Goal: Task Accomplishment & Management: Complete application form

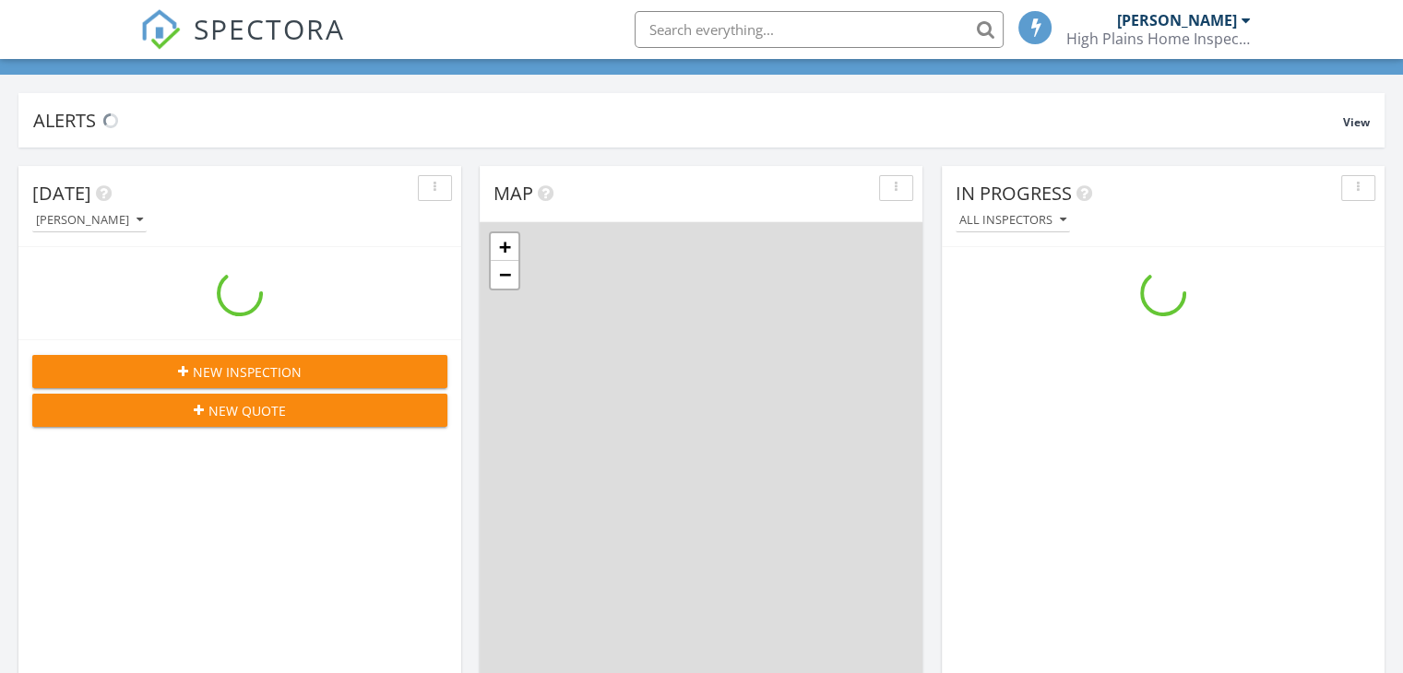
scroll to position [1708, 1432]
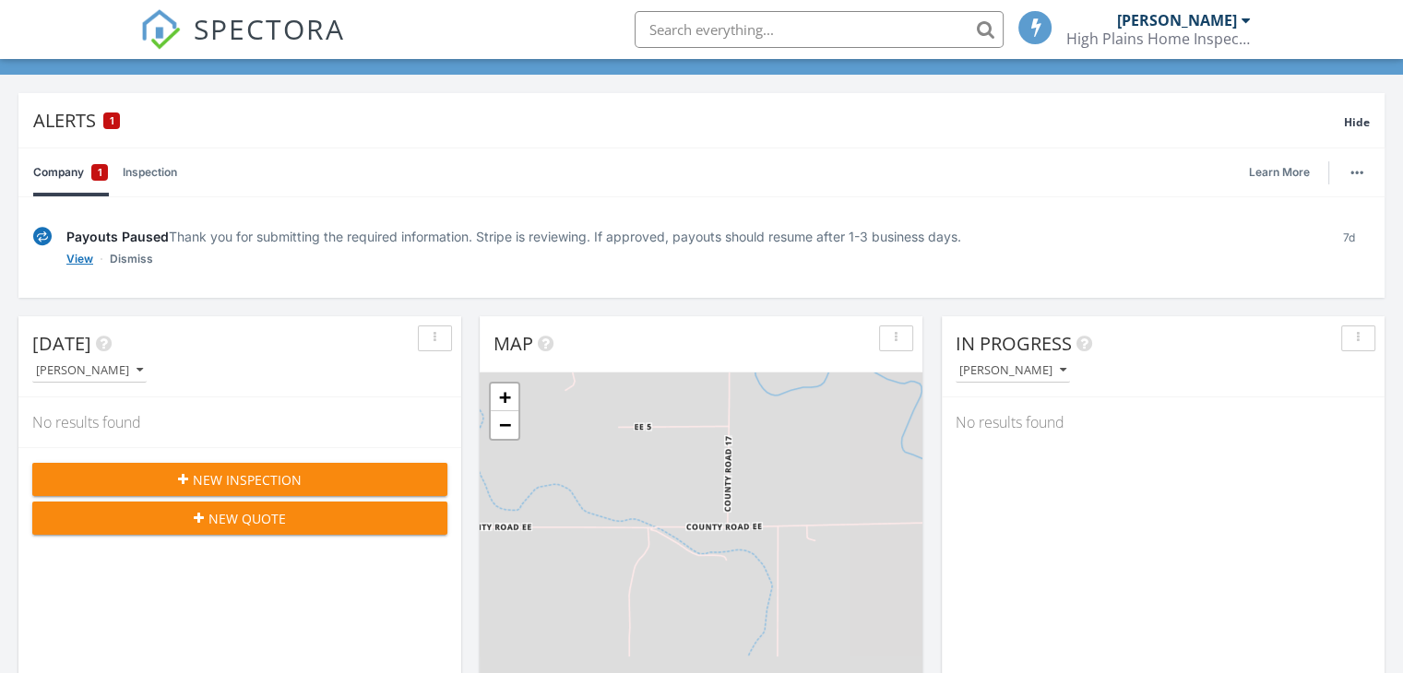
click at [77, 258] on link "View" at bounding box center [79, 259] width 27 height 18
click at [252, 481] on span "New Inspection" at bounding box center [247, 479] width 109 height 19
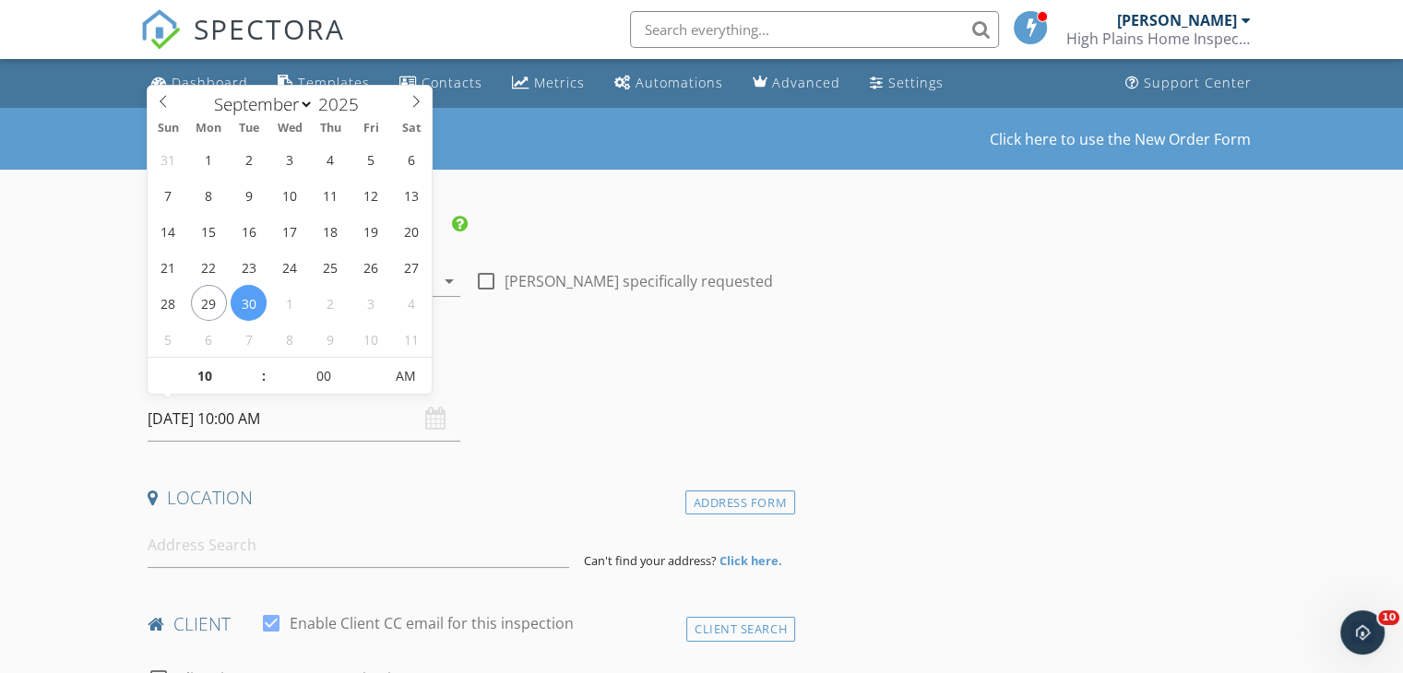
click at [215, 422] on input "09/30/2025 10:00 AM" at bounding box center [304, 419] width 313 height 45
select select "9"
type input "10/01/2025 10:00 AM"
type input "09"
type input "[DATE] 9:00 AM"
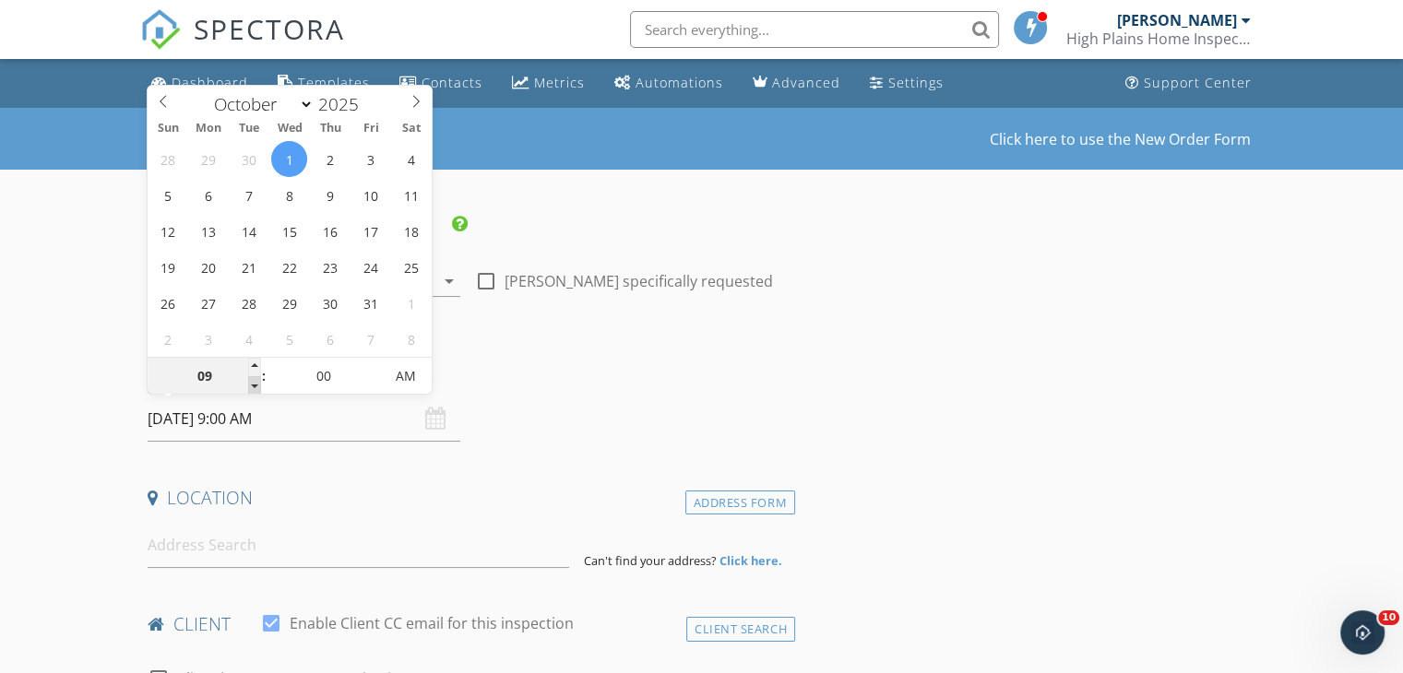
click at [256, 387] on span at bounding box center [254, 385] width 13 height 18
type input "08"
type input "[DATE] 8:00 AM"
click at [256, 387] on span at bounding box center [254, 385] width 13 height 18
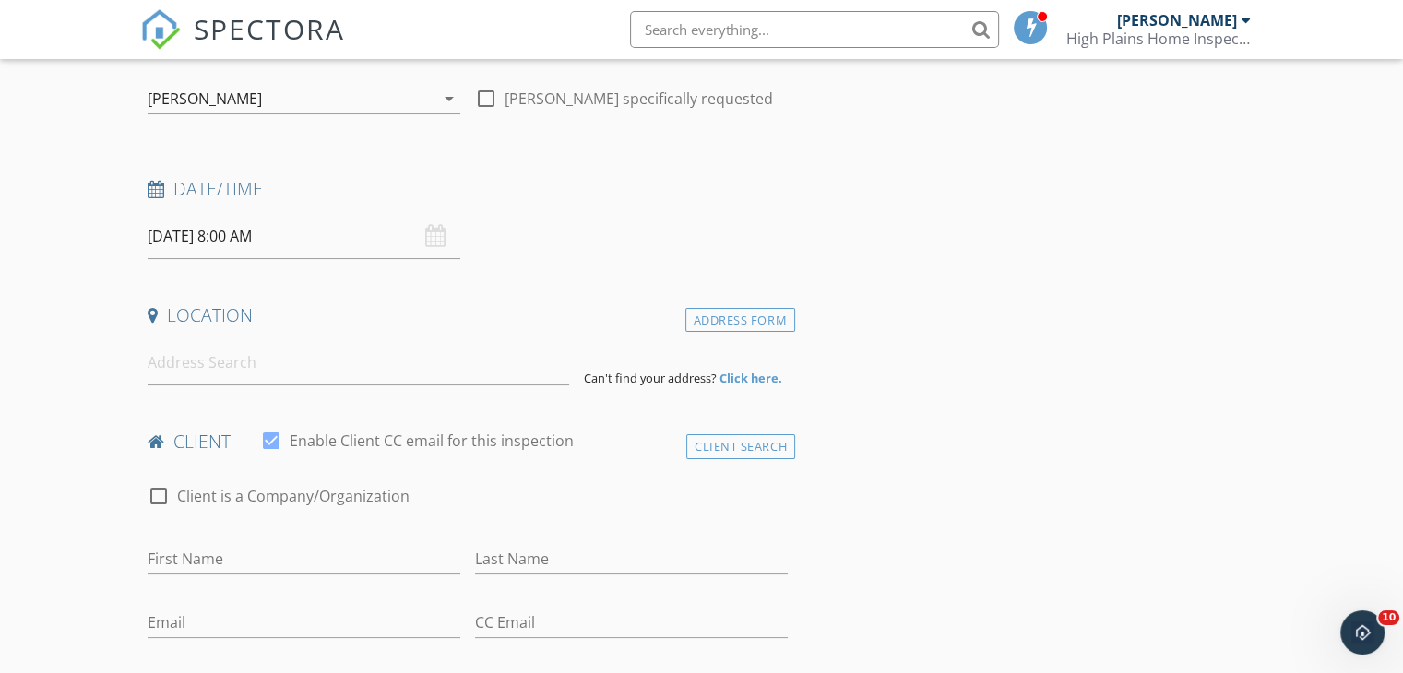
scroll to position [185, 0]
click at [221, 361] on input at bounding box center [359, 361] width 422 height 45
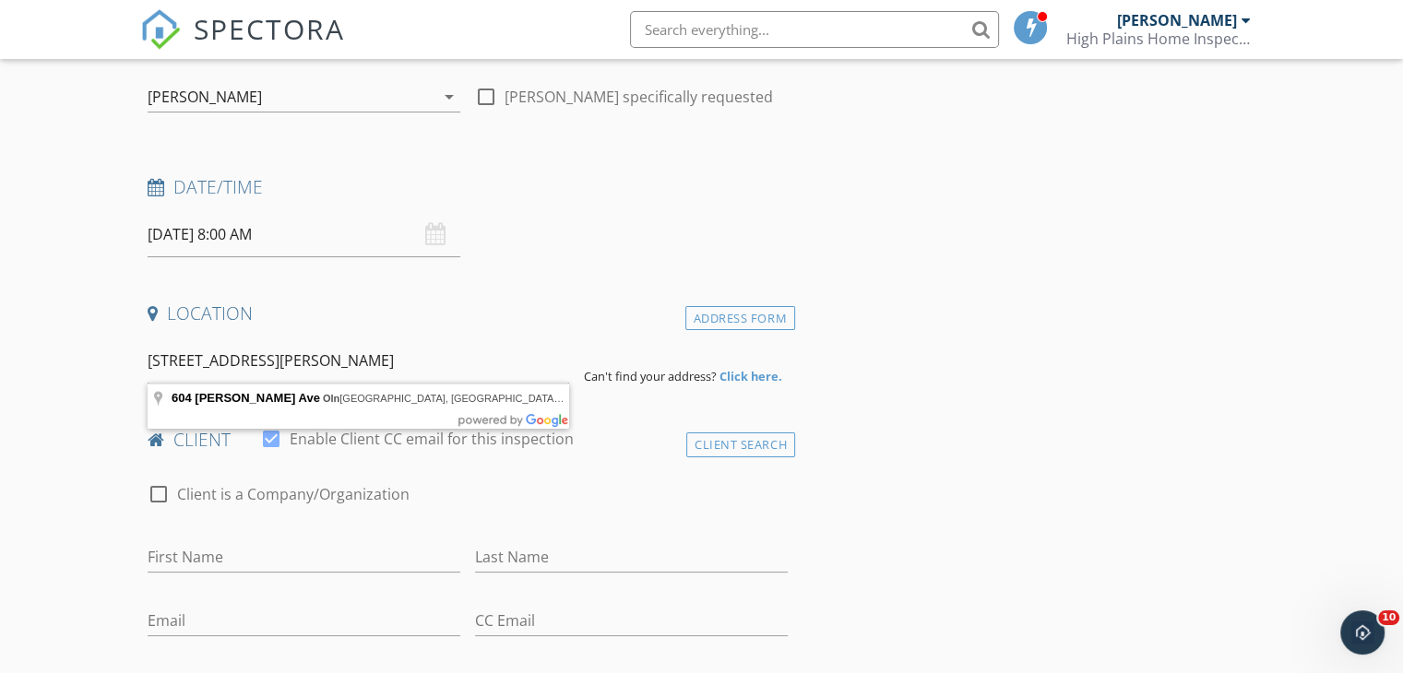
type input "604 Townsend Ave, Olney Springs, CO, USA"
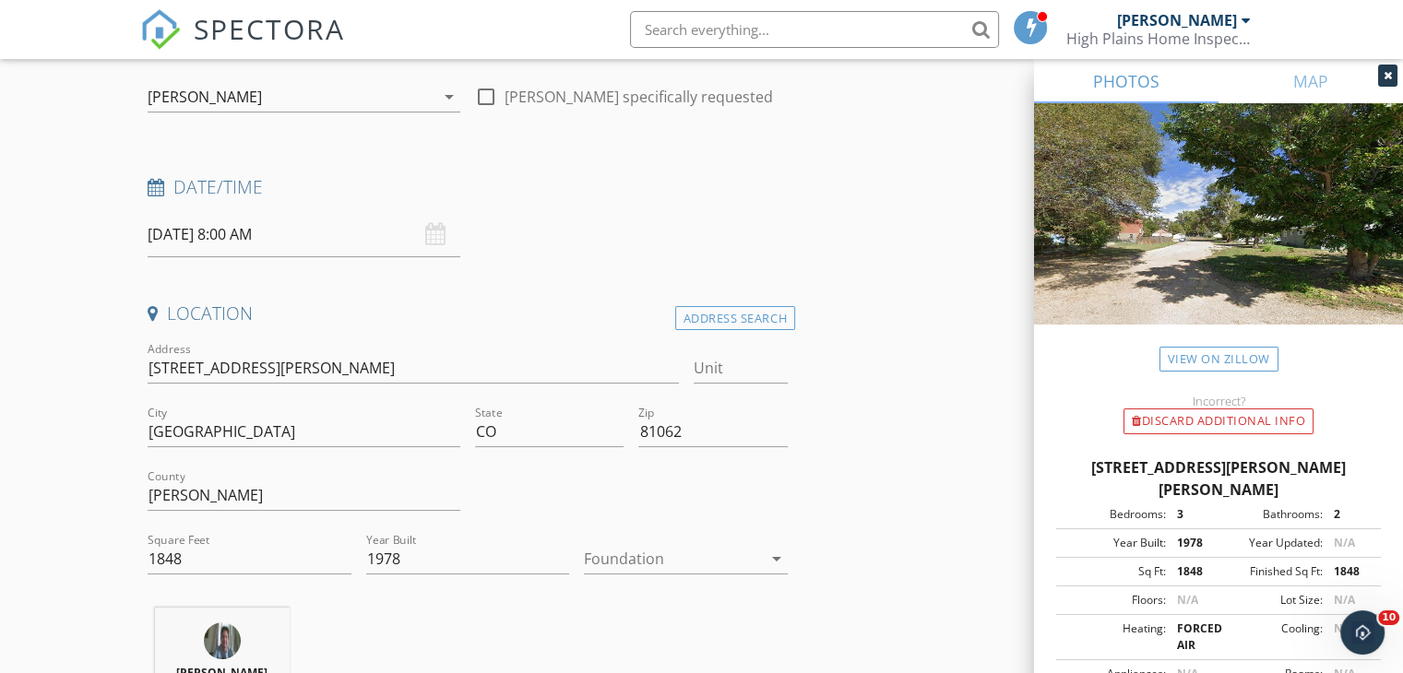
scroll to position [277, 0]
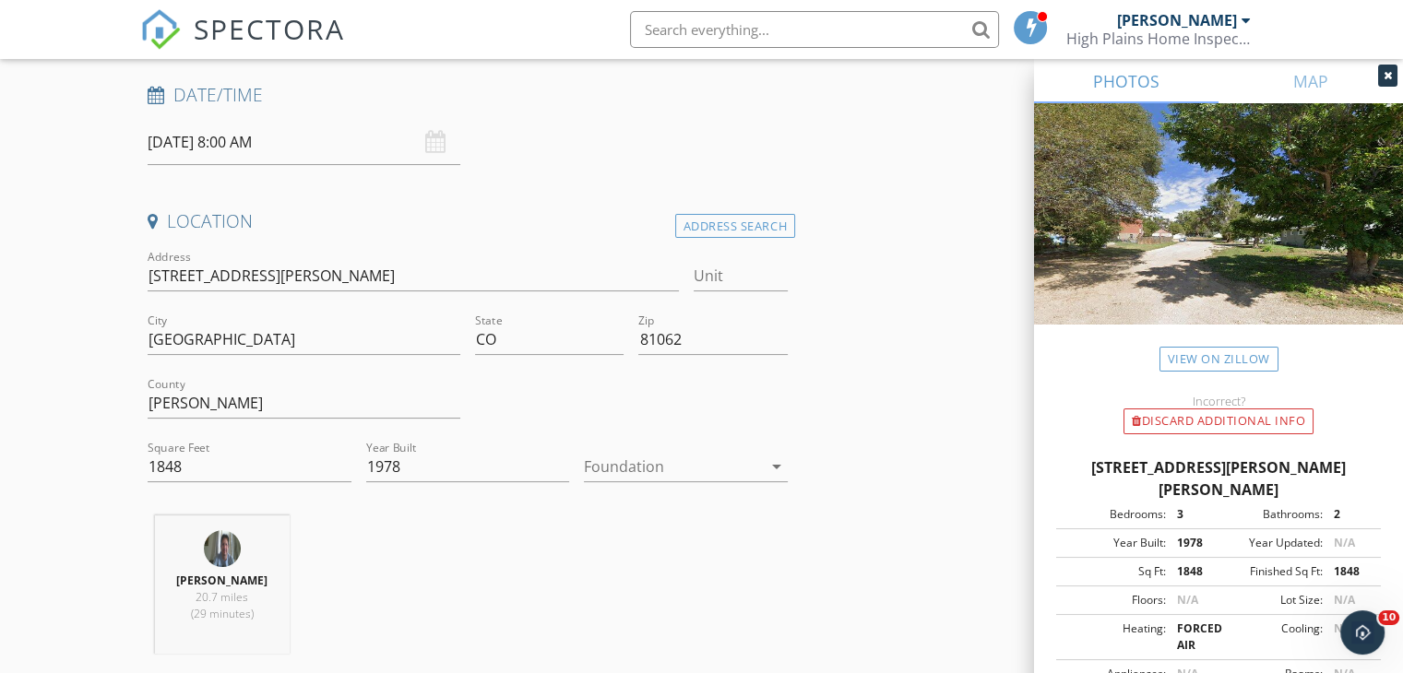
click at [625, 468] on div at bounding box center [673, 467] width 178 height 30
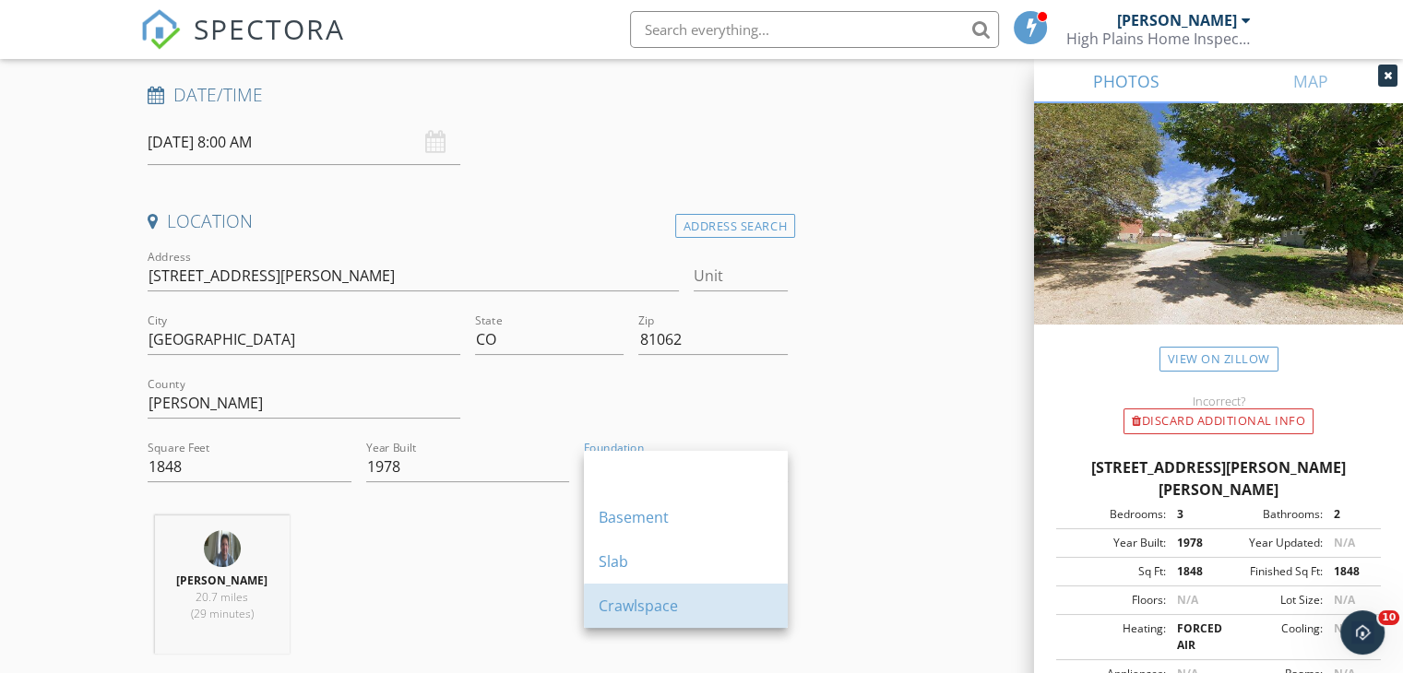
drag, startPoint x: 638, startPoint y: 607, endPoint x: 561, endPoint y: 569, distance: 86.2
click at [637, 606] on div "Crawlspace" at bounding box center [686, 606] width 174 height 22
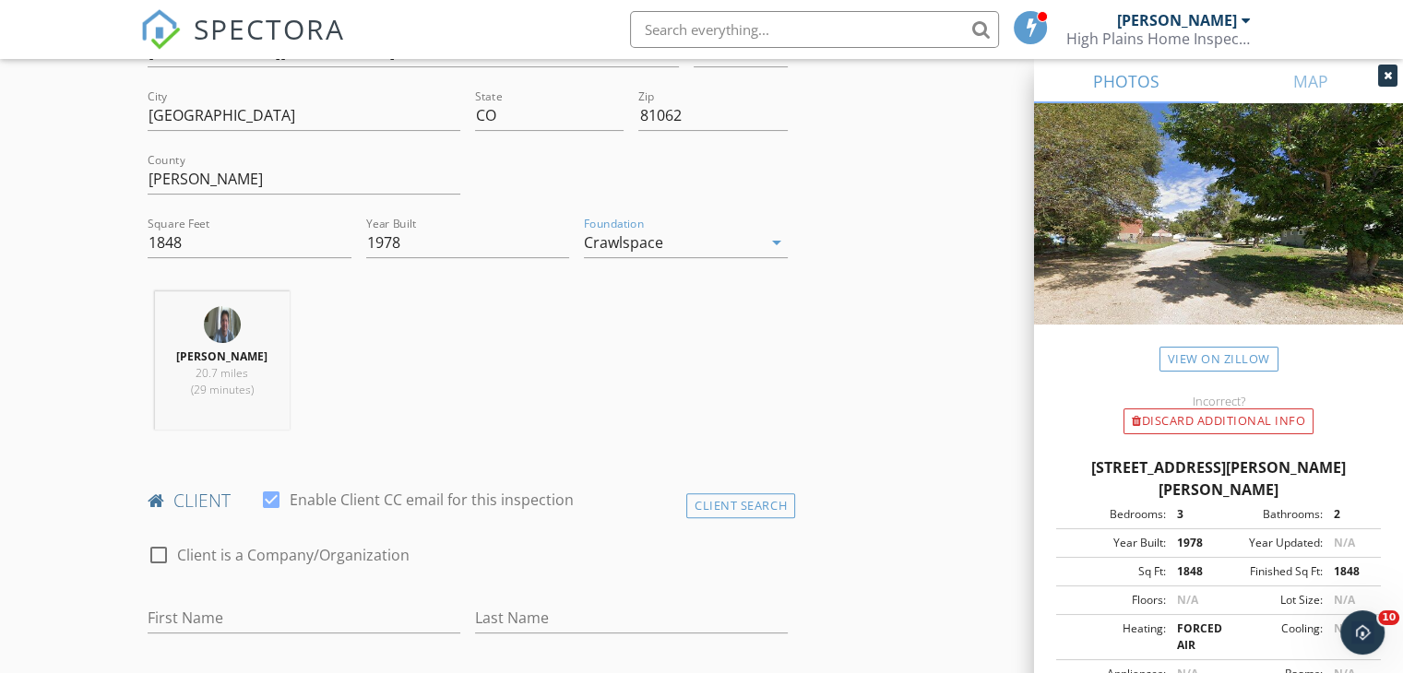
scroll to position [646, 0]
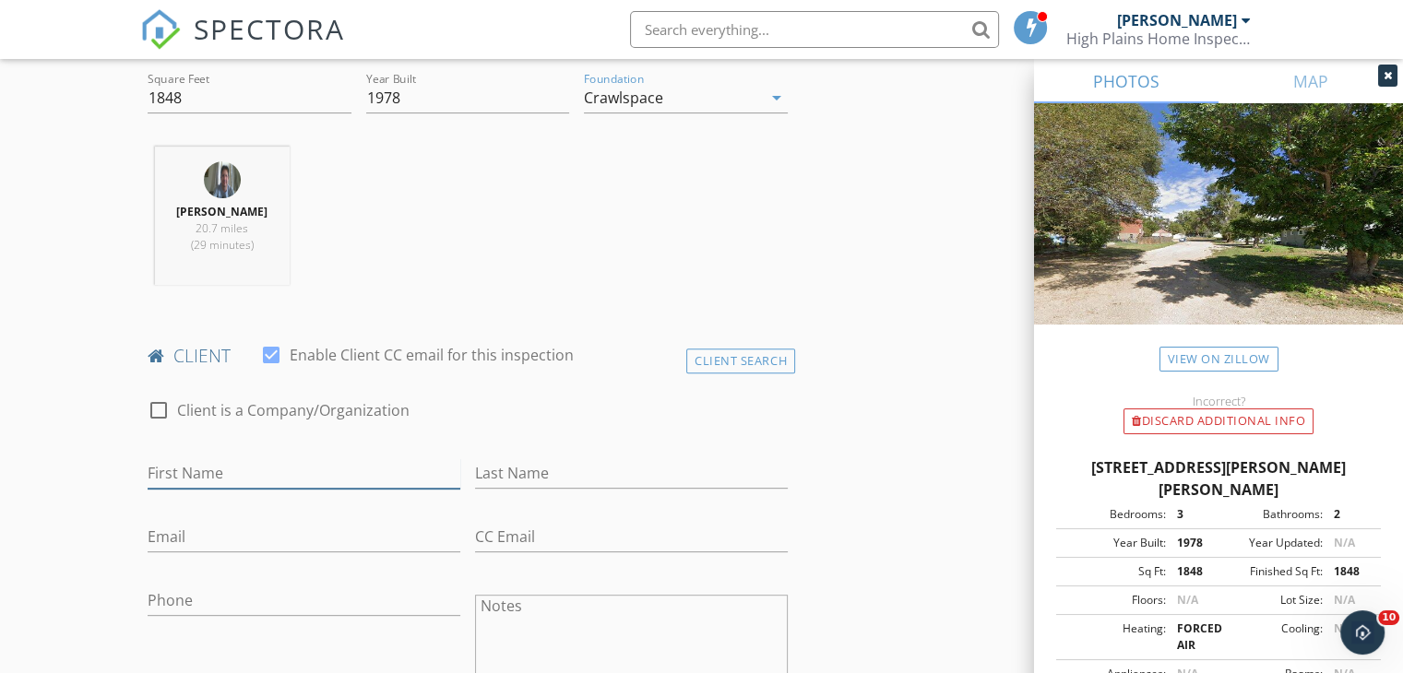
drag, startPoint x: 195, startPoint y: 470, endPoint x: 208, endPoint y: 460, distance: 15.9
click at [195, 470] on input "First Name" at bounding box center [304, 473] width 313 height 30
type input "[PERSON_NAME]"
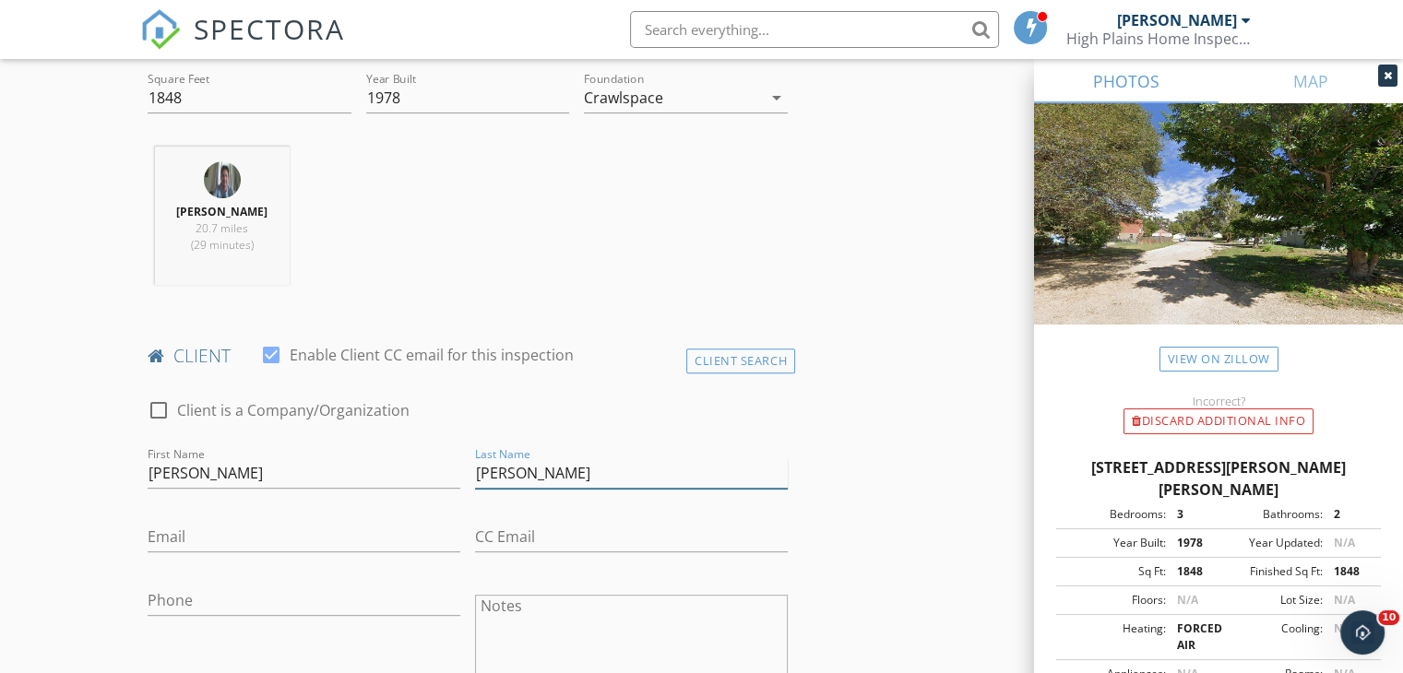
type input "[PERSON_NAME]"
type input "[EMAIL_ADDRESS][DOMAIN_NAME]"
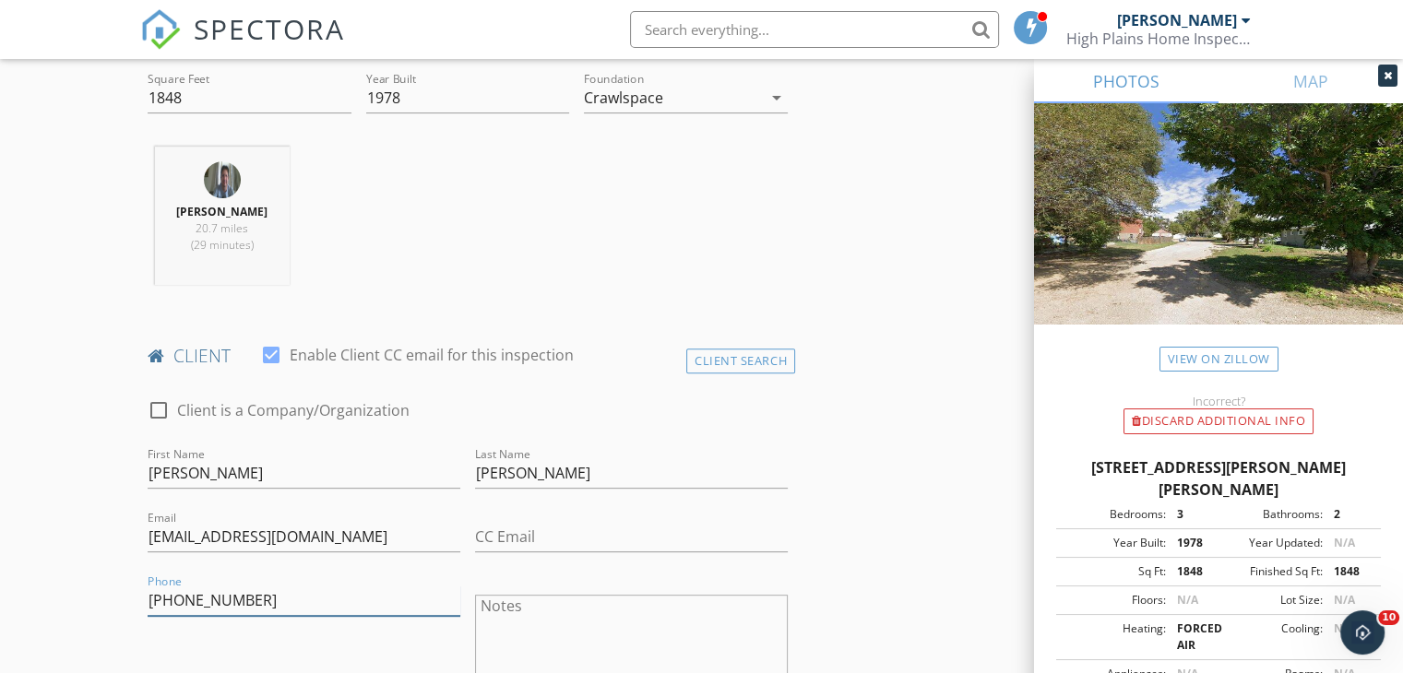
type input "[PHONE_NUMBER]"
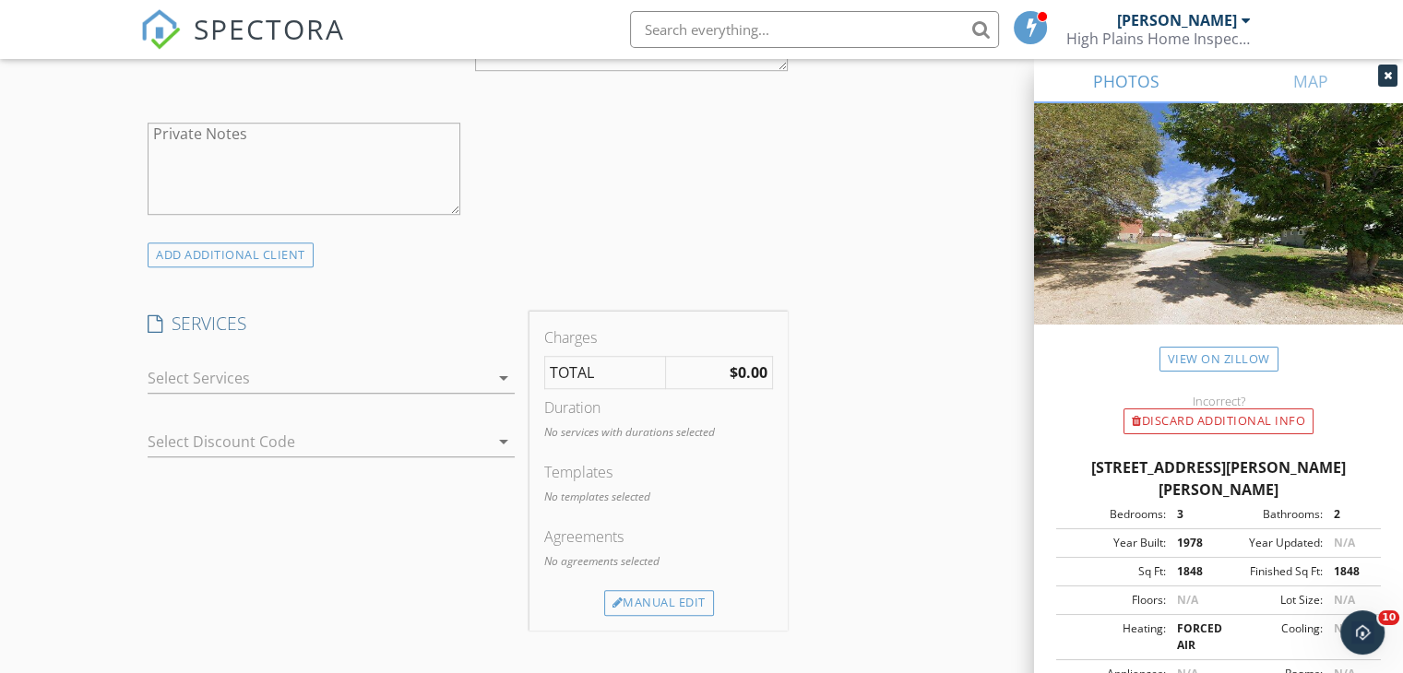
scroll to position [1292, 0]
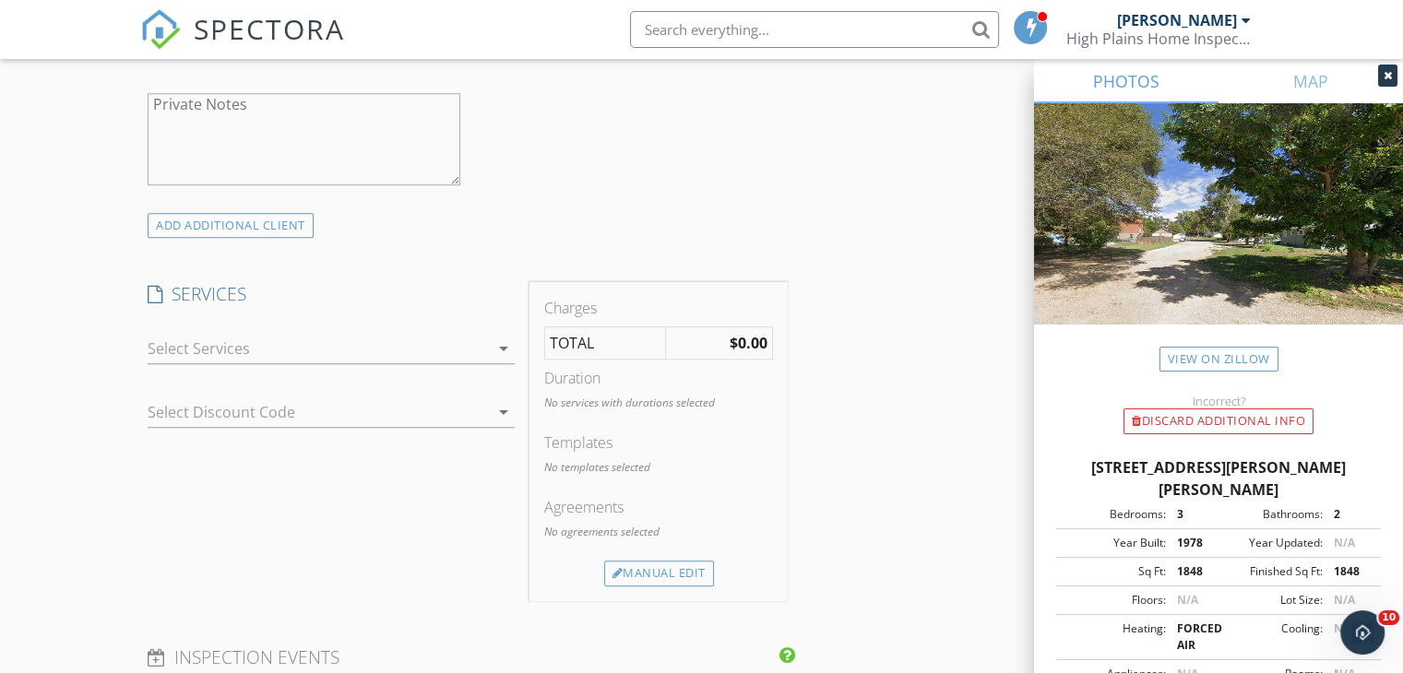
click at [225, 355] on div at bounding box center [318, 349] width 341 height 30
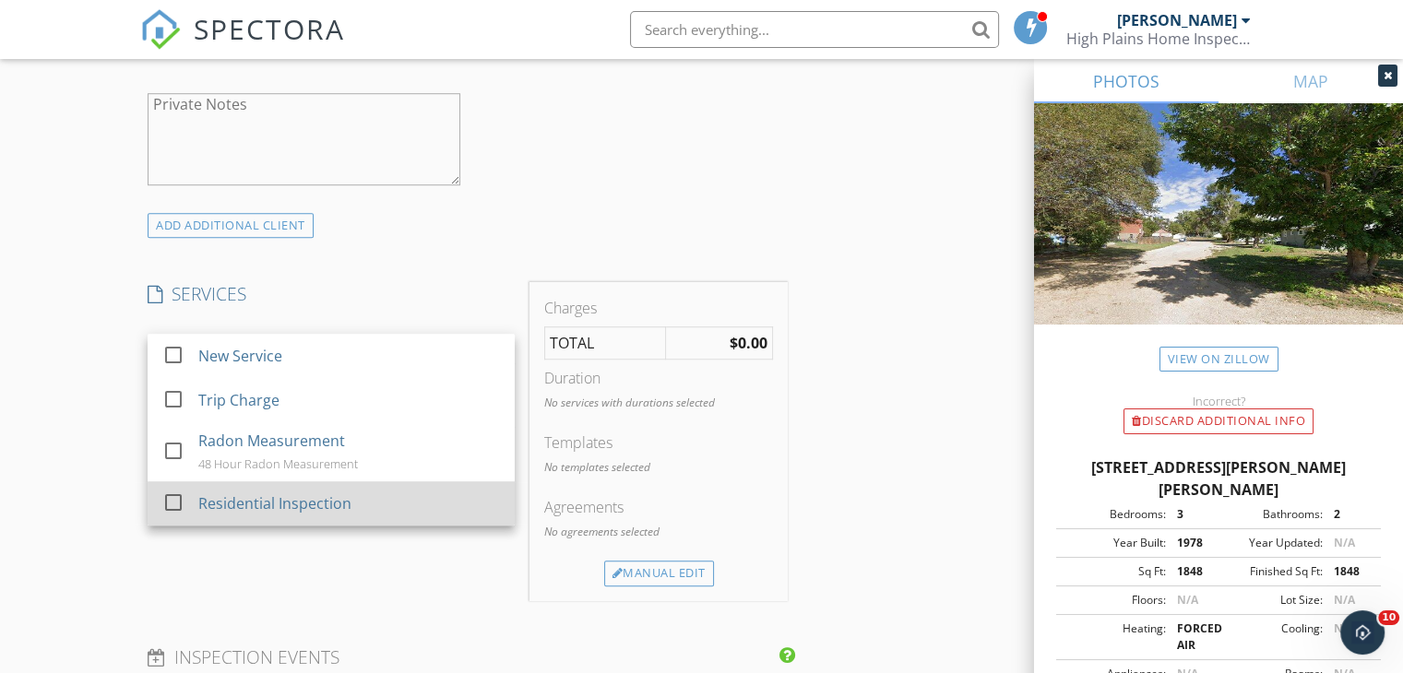
click at [178, 499] on div at bounding box center [173, 502] width 31 height 31
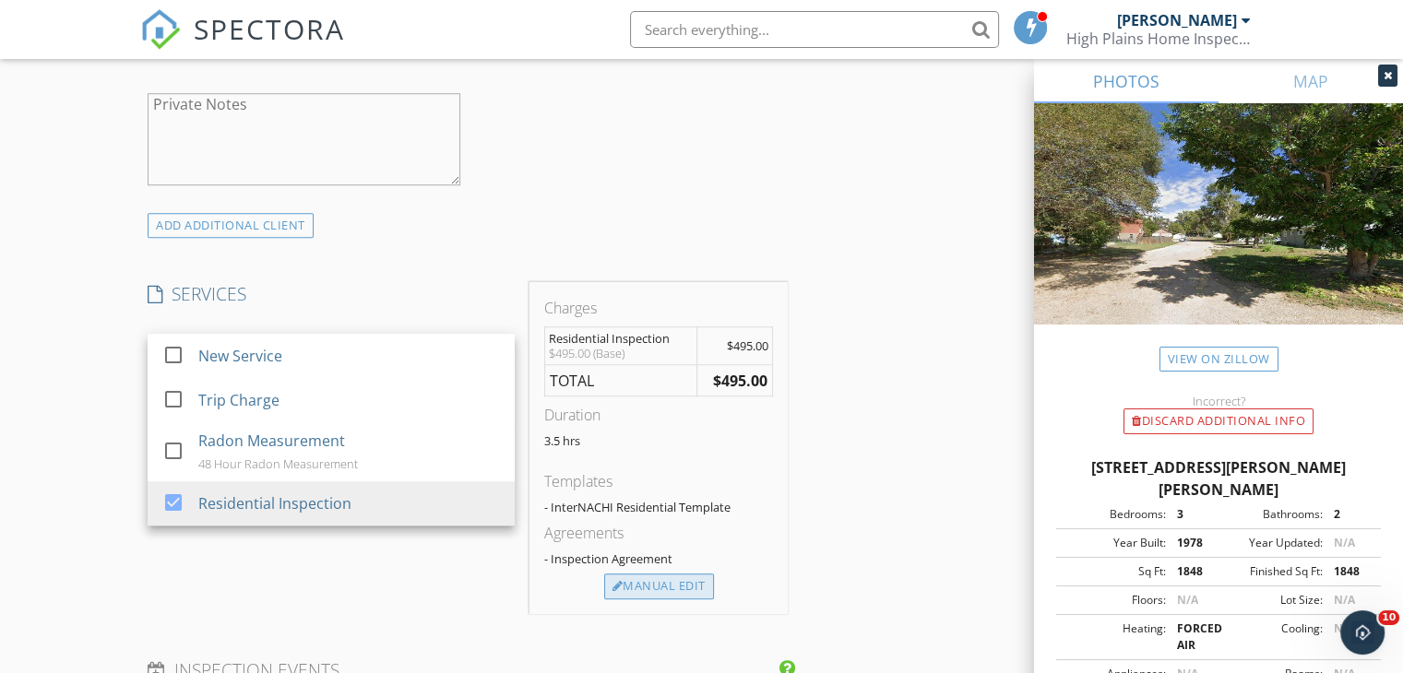
click at [659, 584] on div "Manual Edit" at bounding box center [659, 587] width 110 height 26
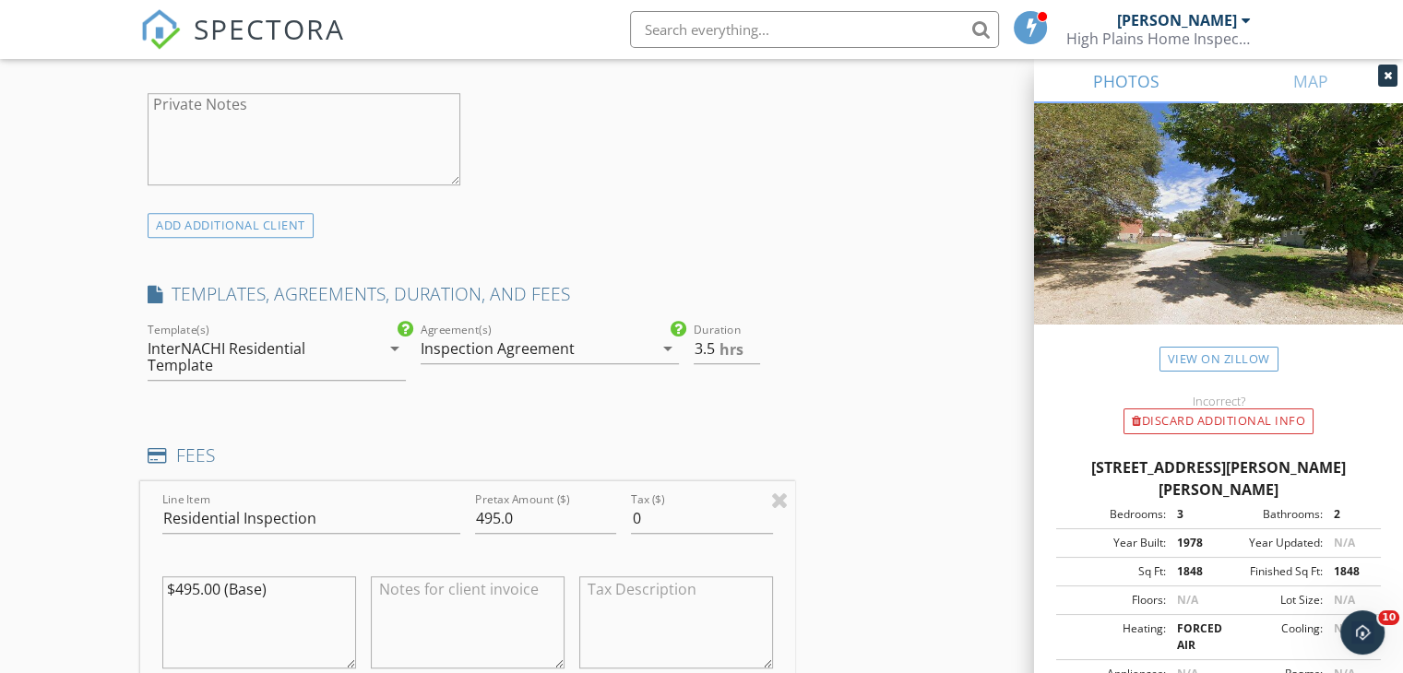
scroll to position [1476, 0]
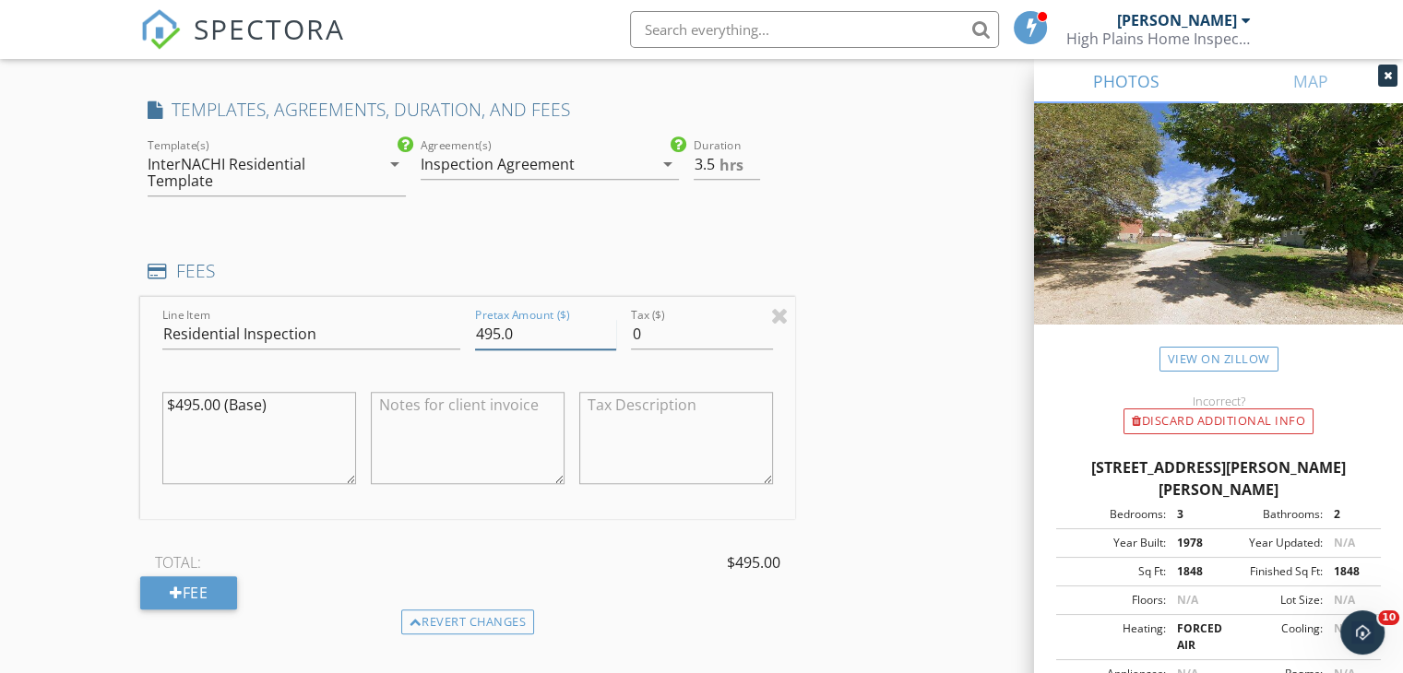
click at [499, 331] on input "495.0" at bounding box center [545, 334] width 141 height 30
type input "420.0"
click at [197, 403] on textarea "$495.00 (Base)" at bounding box center [259, 438] width 194 height 92
type textarea "$420.00 (Base)"
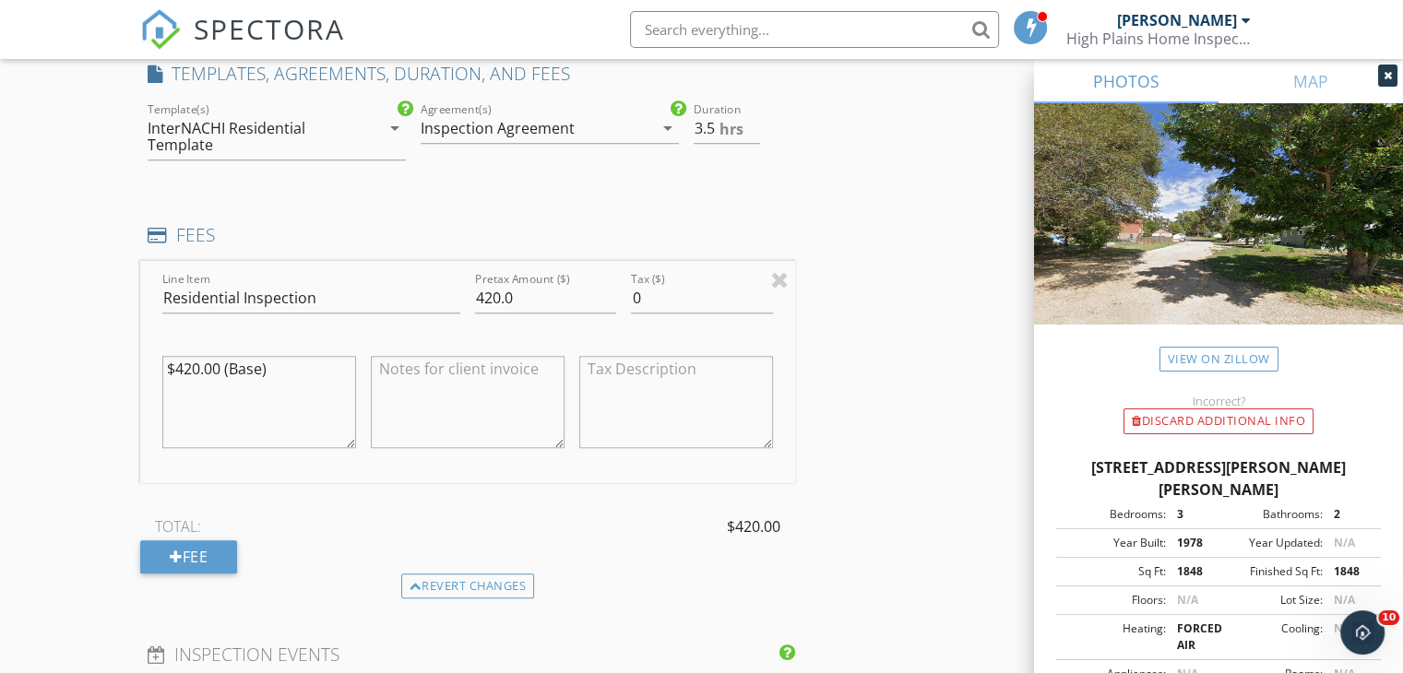
scroll to position [1568, 0]
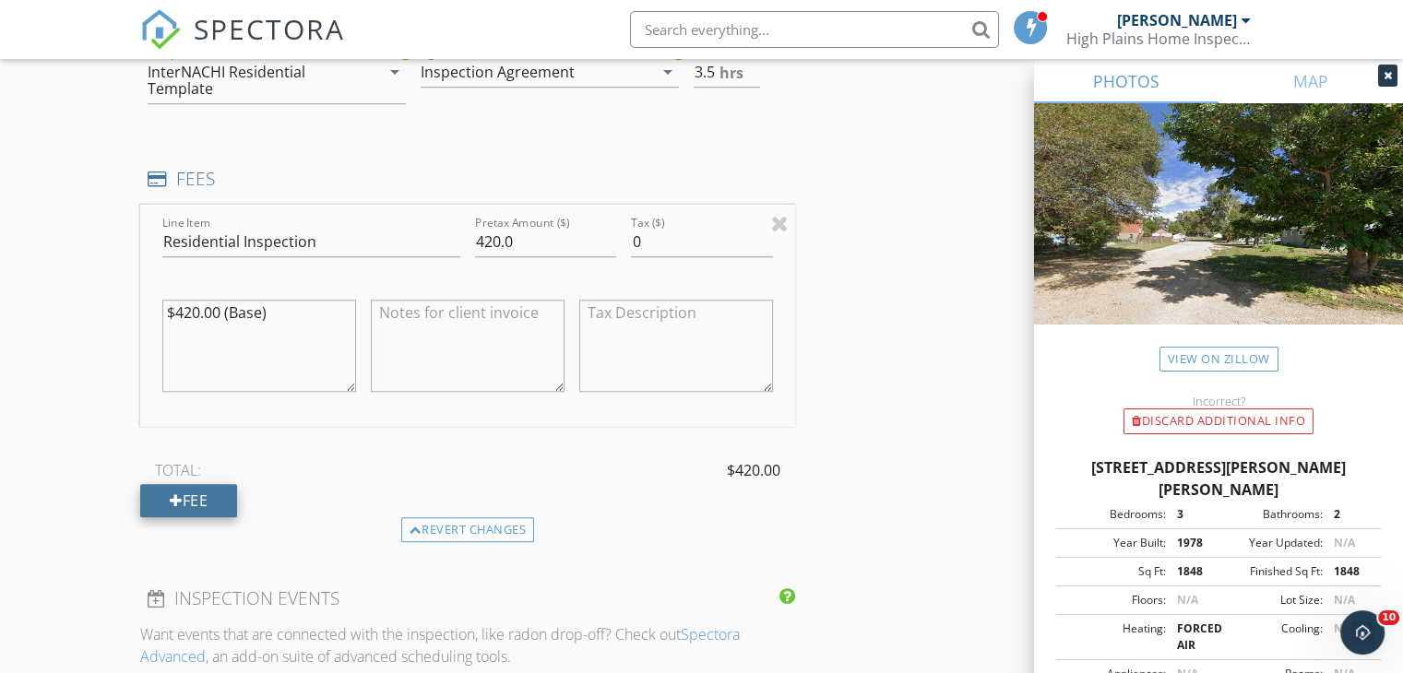
click at [210, 495] on div "Fee" at bounding box center [188, 500] width 97 height 33
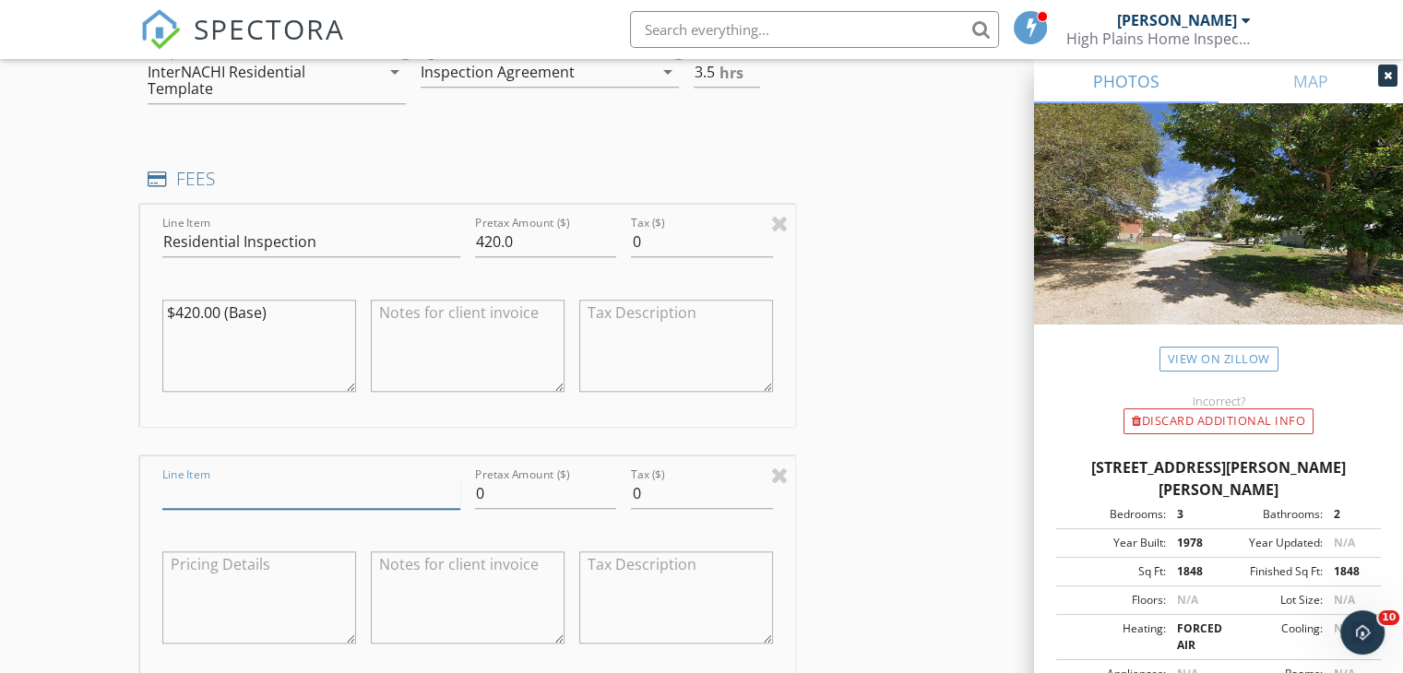
click at [207, 490] on input "Line Item" at bounding box center [311, 494] width 298 height 30
type input "Detached Garage"
type input "30.00"
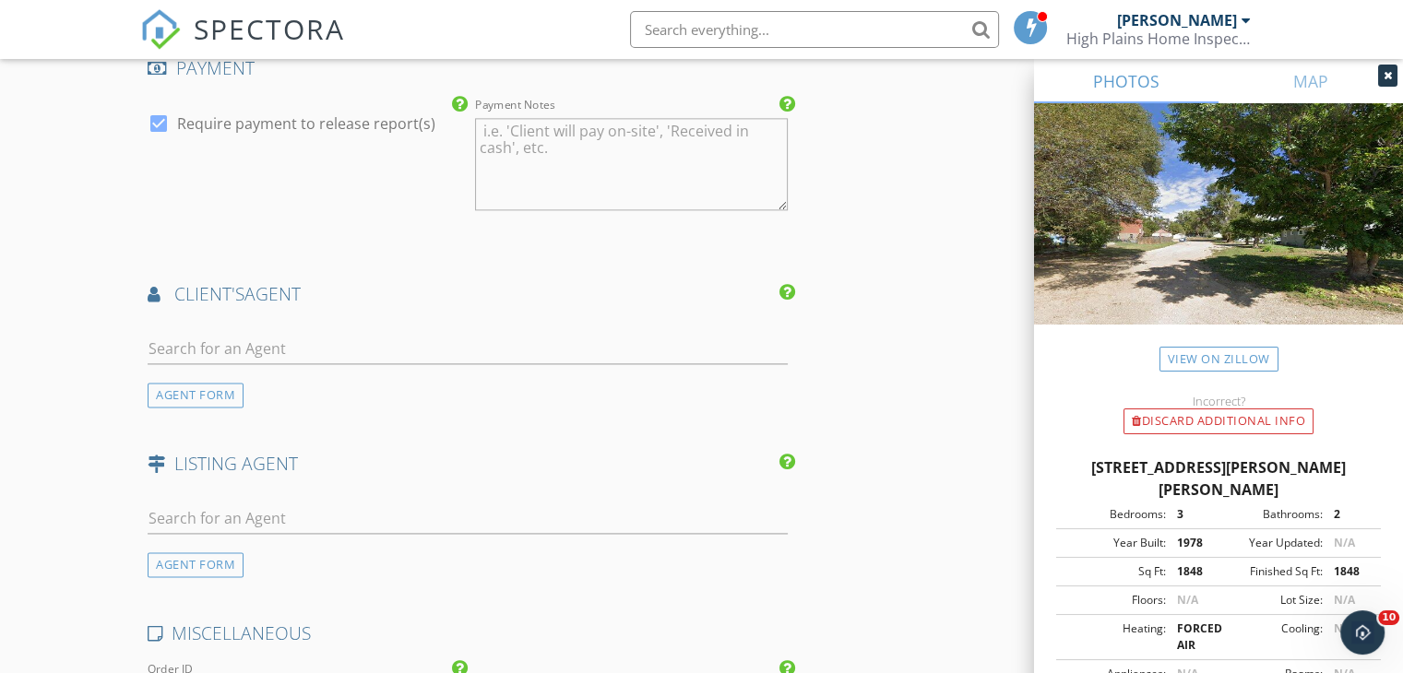
scroll to position [2583, 0]
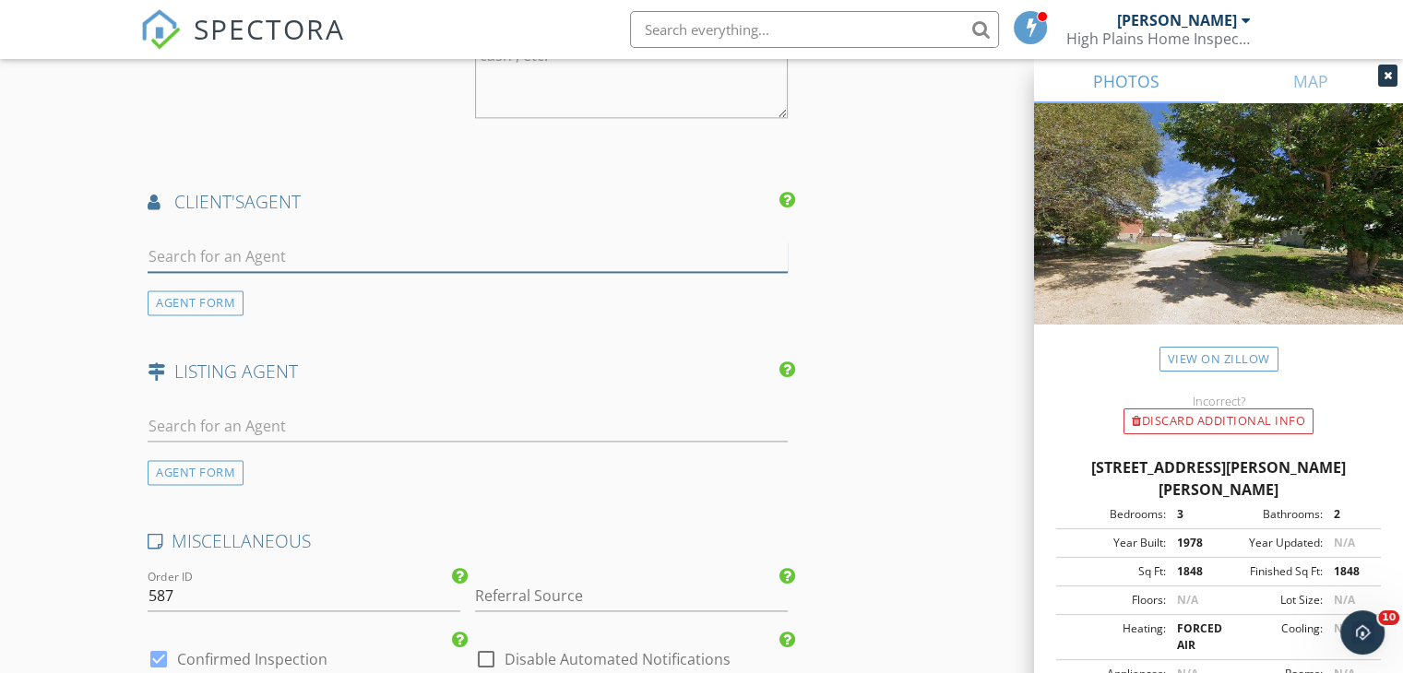
click at [195, 253] on input "text" at bounding box center [468, 257] width 640 height 30
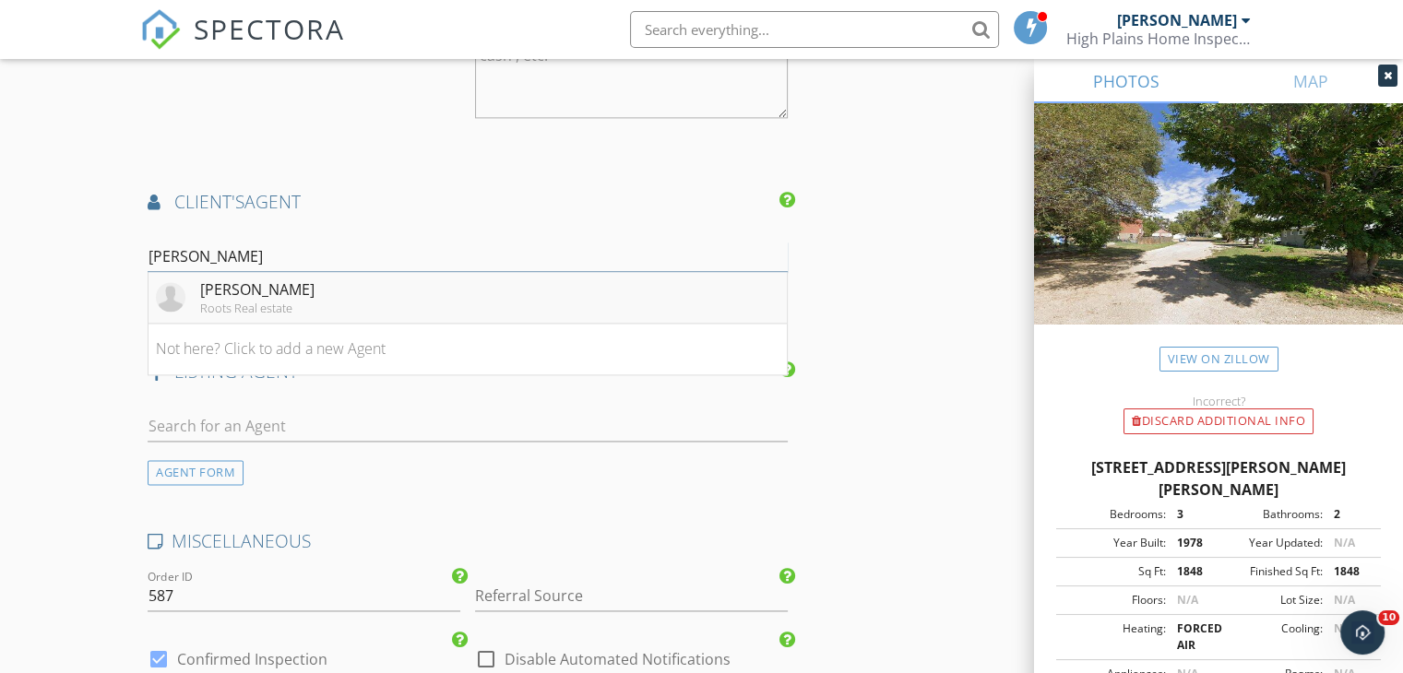
type input "[PERSON_NAME]"
click at [218, 287] on div "[PERSON_NAME]" at bounding box center [257, 290] width 114 height 22
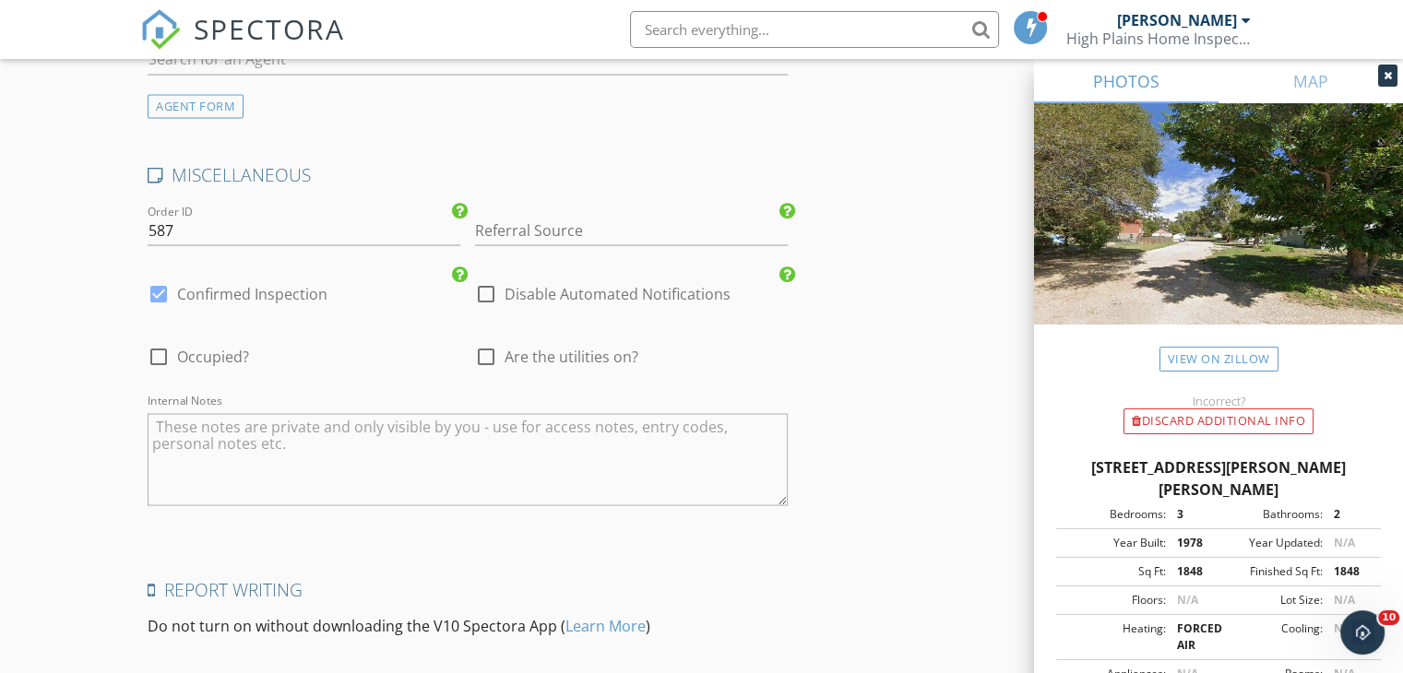
scroll to position [3413, 0]
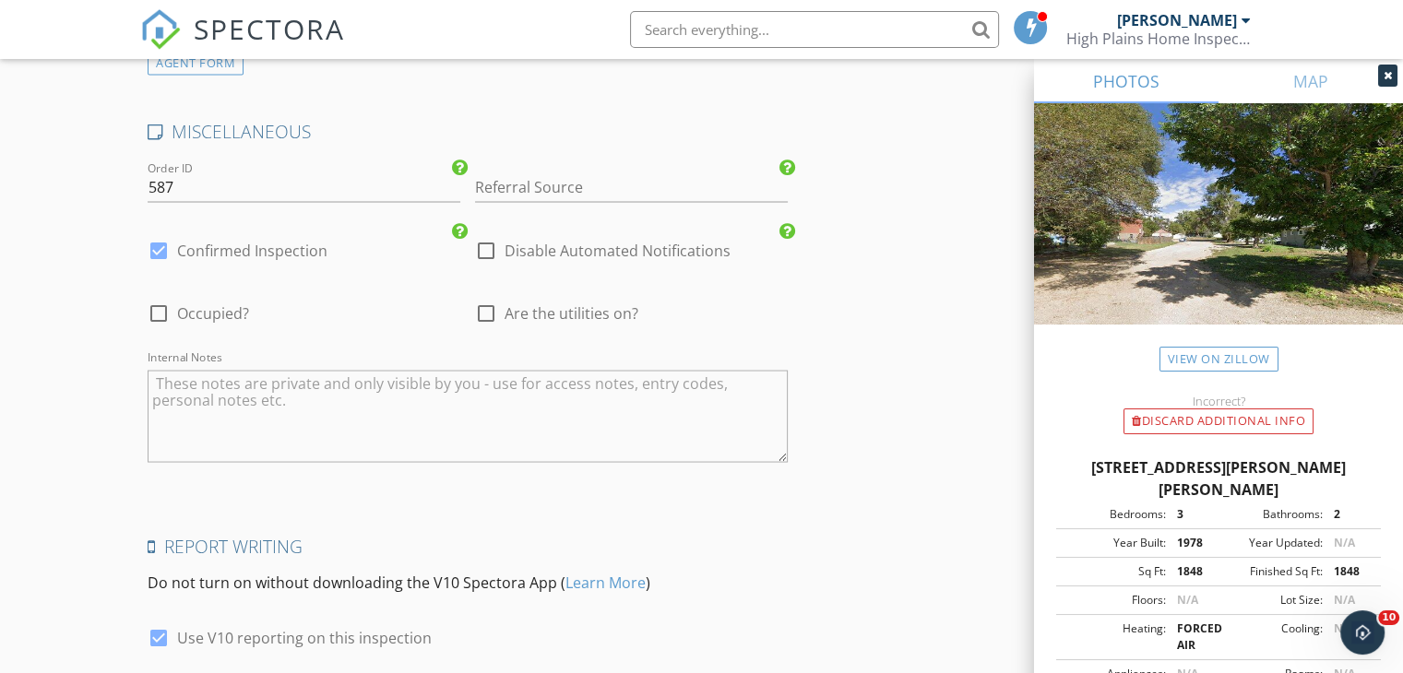
click at [484, 304] on div at bounding box center [485, 312] width 31 height 31
checkbox input "true"
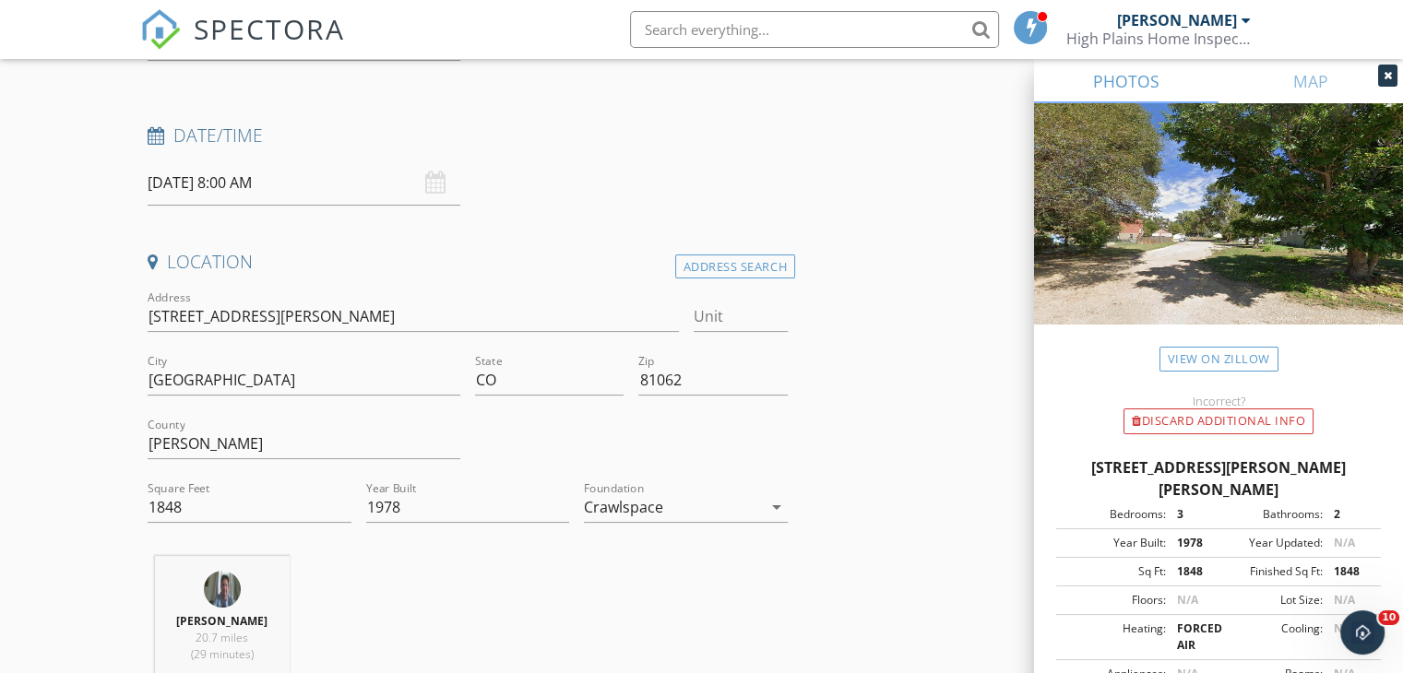
scroll to position [277, 0]
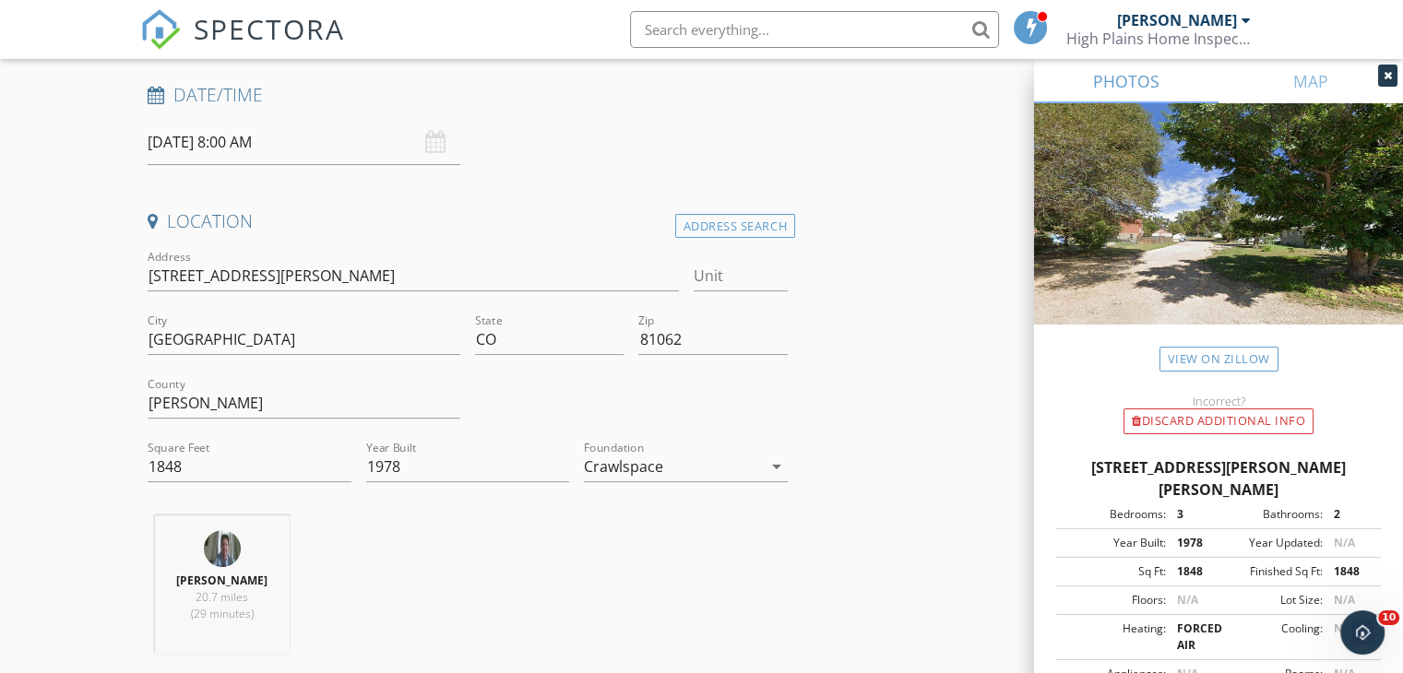
click at [433, 149] on div "[DATE] 8:00 AM" at bounding box center [304, 142] width 313 height 45
click at [262, 138] on input "[DATE] 8:00 AM" at bounding box center [304, 142] width 313 height 45
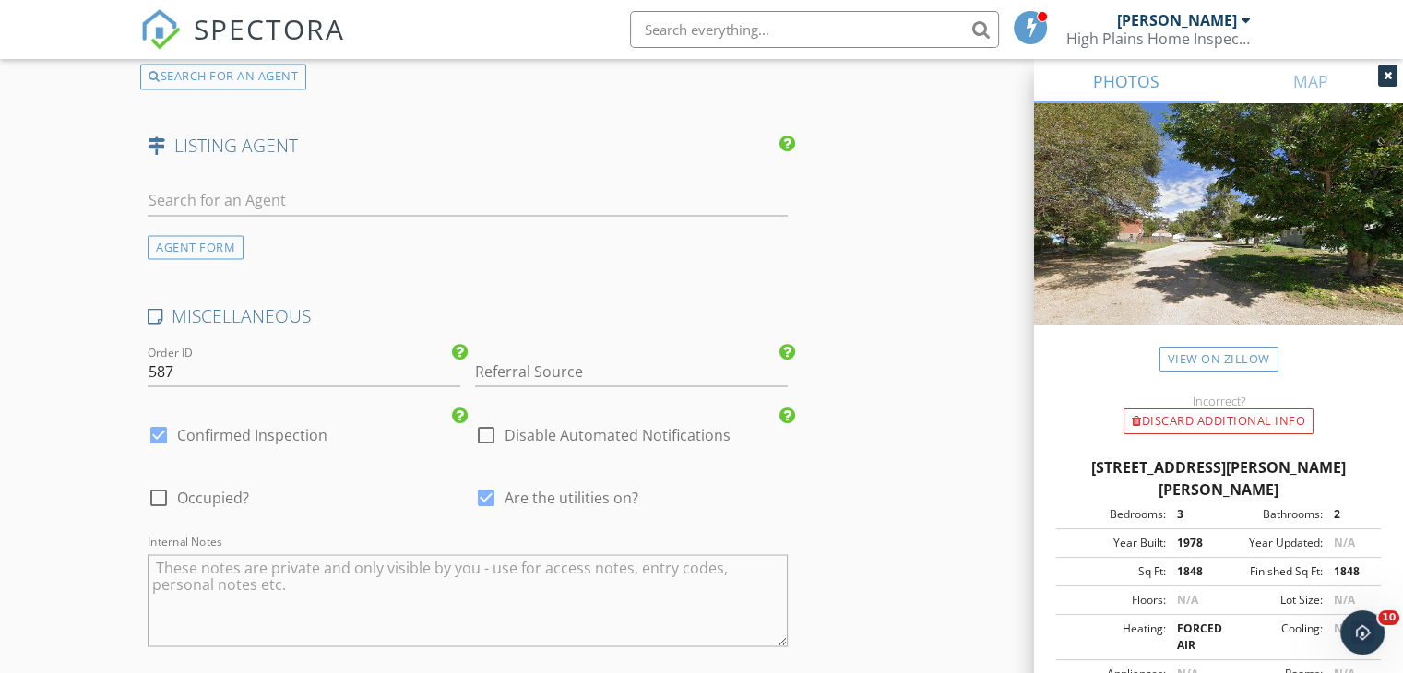
scroll to position [3556, 0]
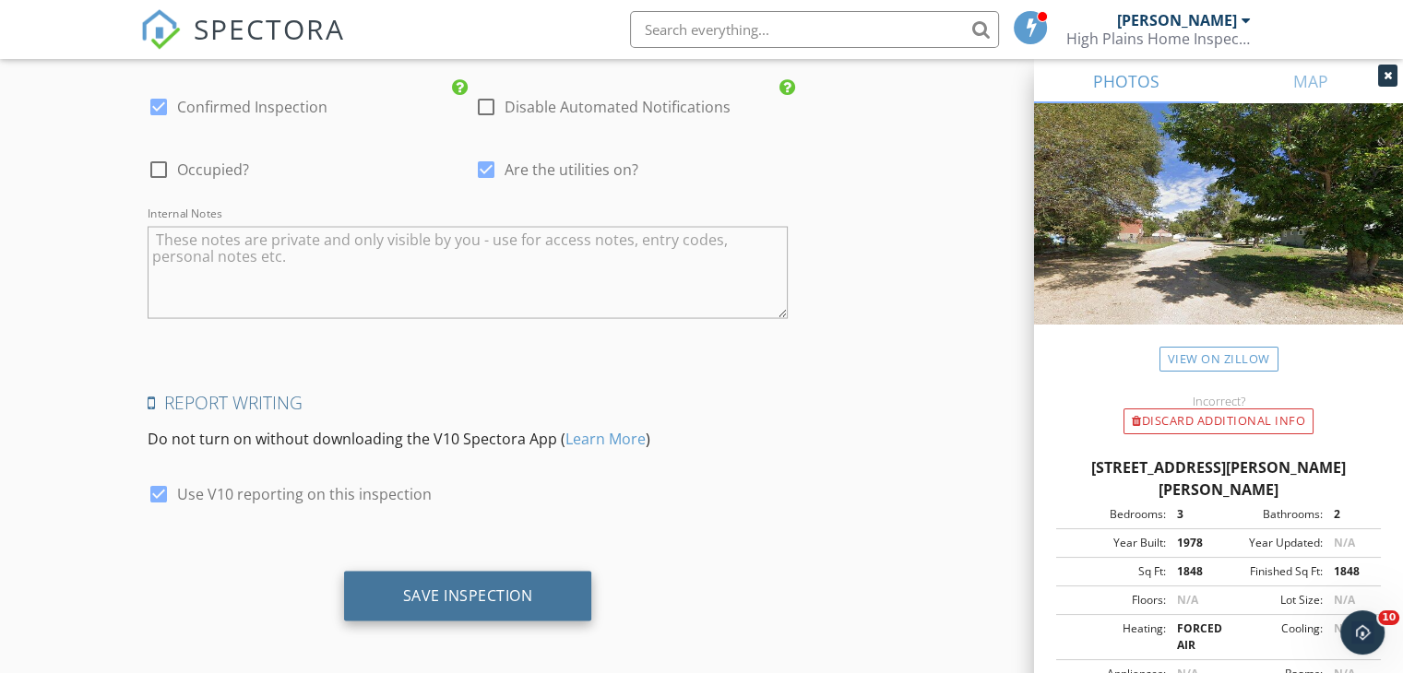
click at [476, 589] on div "Save Inspection" at bounding box center [468, 596] width 130 height 18
